Goal: Task Accomplishment & Management: Manage account settings

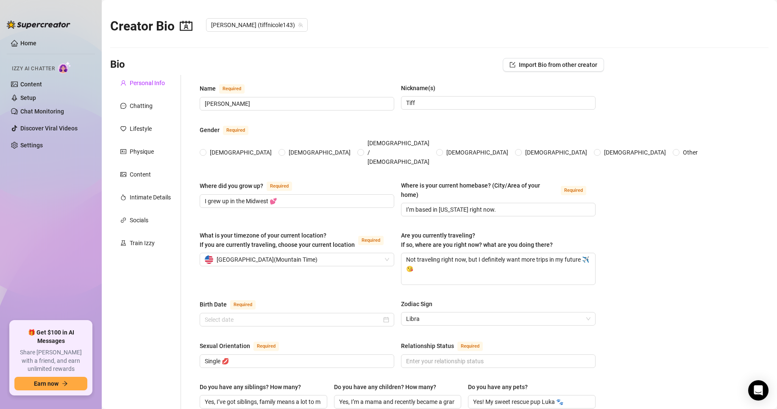
radio input "true"
click at [151, 218] on div "Socials" at bounding box center [145, 220] width 71 height 16
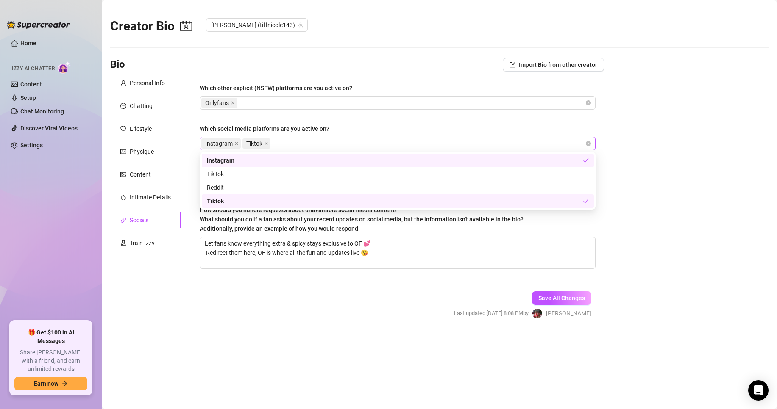
click at [417, 140] on div "Instagram Tiktok" at bounding box center [393, 144] width 384 height 12
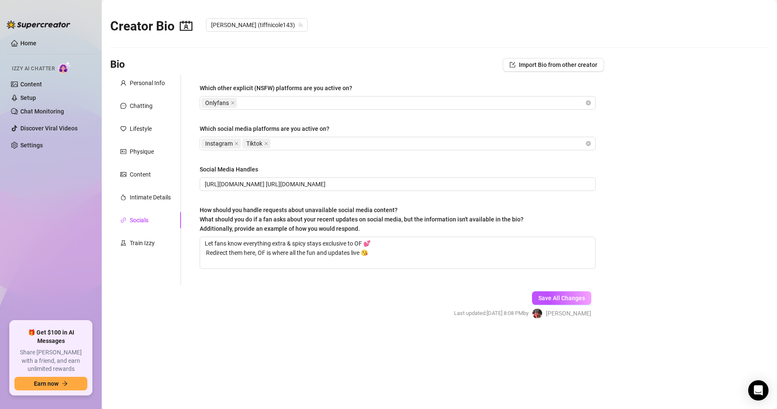
click at [670, 171] on main "Creator Bio [PERSON_NAME] (tiffnicole143) Bio Import Bio from other creator Per…" at bounding box center [439, 204] width 675 height 409
click at [375, 178] on span "[URL][DOMAIN_NAME] [URL][DOMAIN_NAME]" at bounding box center [398, 185] width 396 height 14
click at [437, 184] on input "[URL][DOMAIN_NAME] [URL][DOMAIN_NAME]" at bounding box center [397, 184] width 384 height 9
drag, startPoint x: 305, startPoint y: 180, endPoint x: 318, endPoint y: 187, distance: 14.8
click at [306, 180] on input "[URL][DOMAIN_NAME] [URL][DOMAIN_NAME]" at bounding box center [397, 184] width 384 height 9
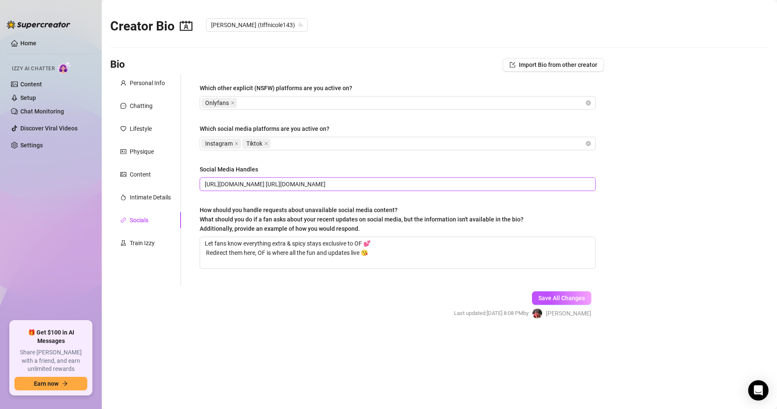
click at [318, 184] on input "[URL][DOMAIN_NAME] [URL][DOMAIN_NAME]" at bounding box center [397, 184] width 384 height 9
click at [628, 175] on main "Creator Bio [PERSON_NAME] (tiffnicole143) Bio Import Bio from other creator Per…" at bounding box center [439, 204] width 675 height 409
drag, startPoint x: 313, startPoint y: 182, endPoint x: 185, endPoint y: 180, distance: 127.6
click at [185, 183] on div "Which other explicit (NSFW) platforms are you active on? Onlyfans Which social …" at bounding box center [392, 180] width 423 height 210
